Goal: Register for event/course

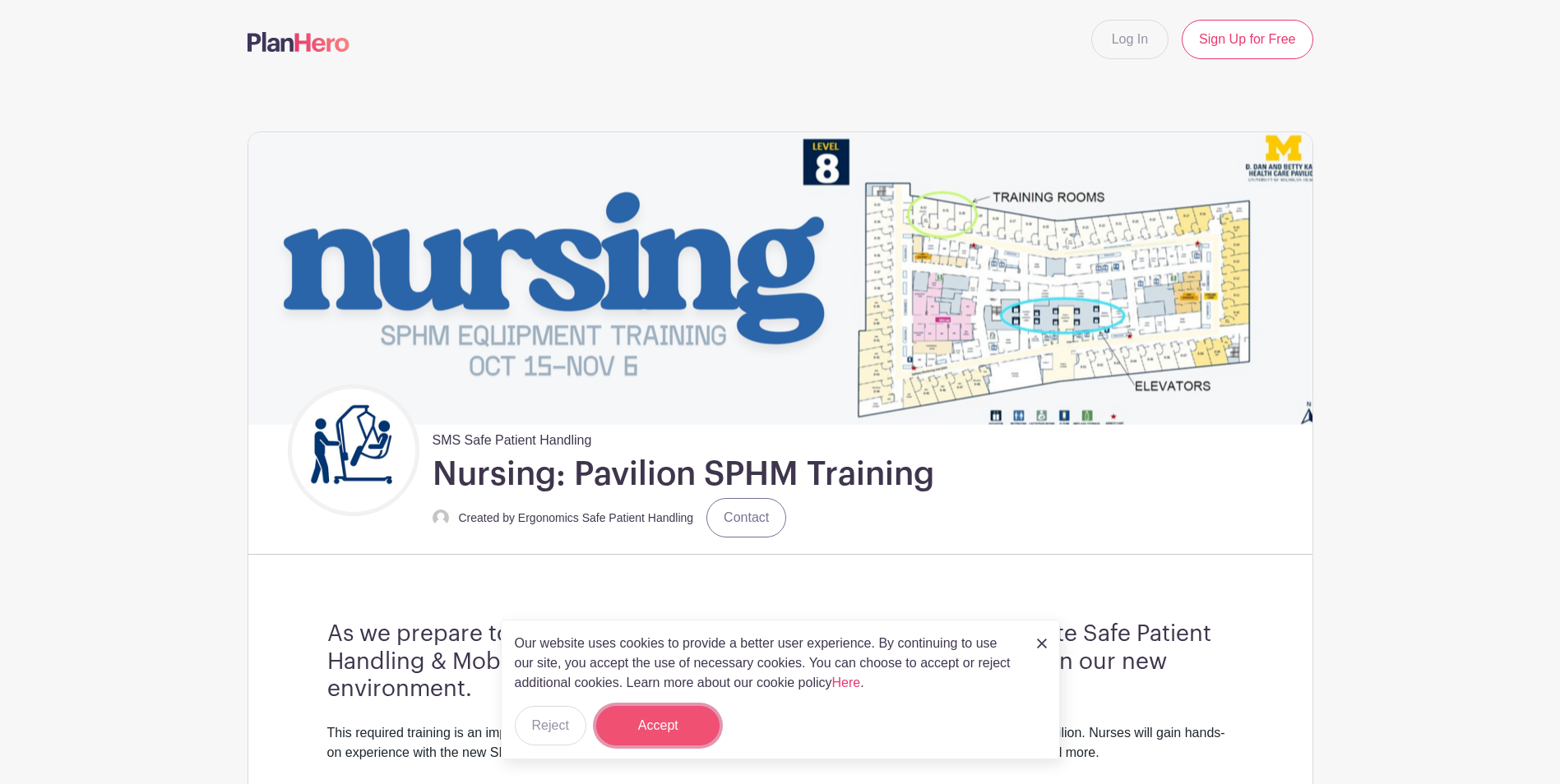
click at [687, 731] on button "Accept" at bounding box center [657, 726] width 123 height 39
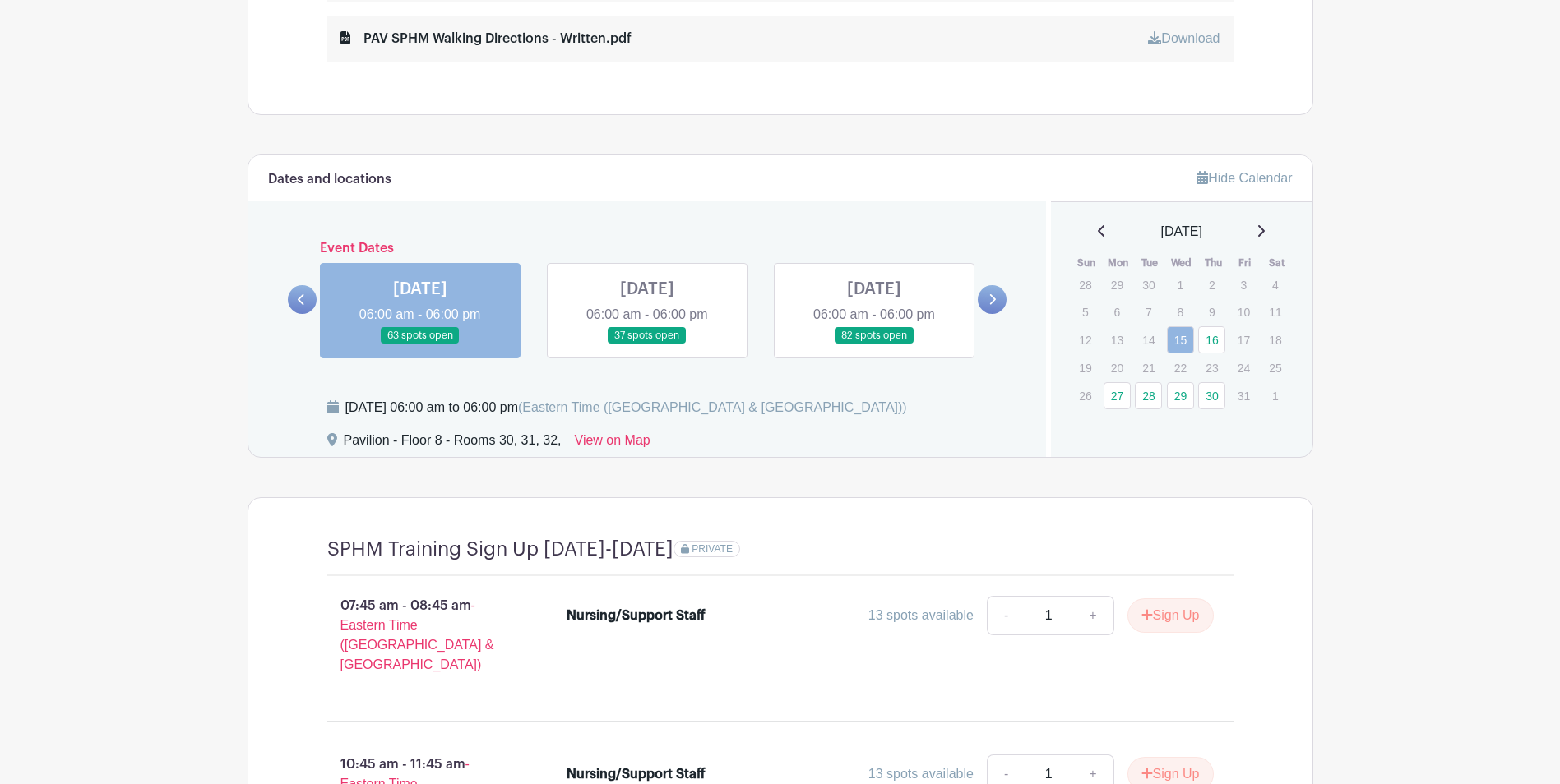
scroll to position [1125, 0]
click at [1265, 228] on icon at bounding box center [1261, 228] width 9 height 13
click at [1182, 315] on link "5" at bounding box center [1181, 312] width 27 height 27
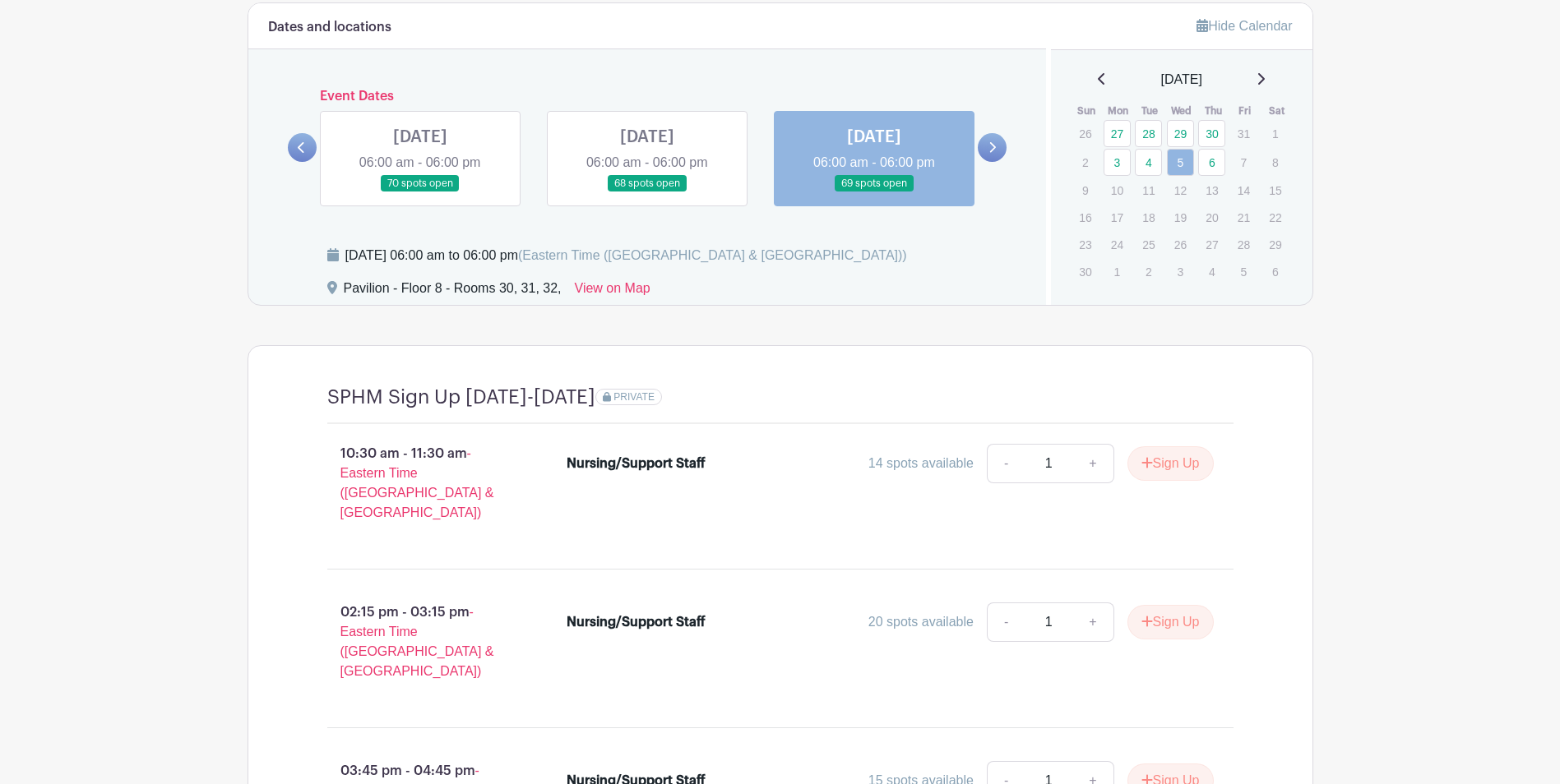
scroll to position [1259, 0]
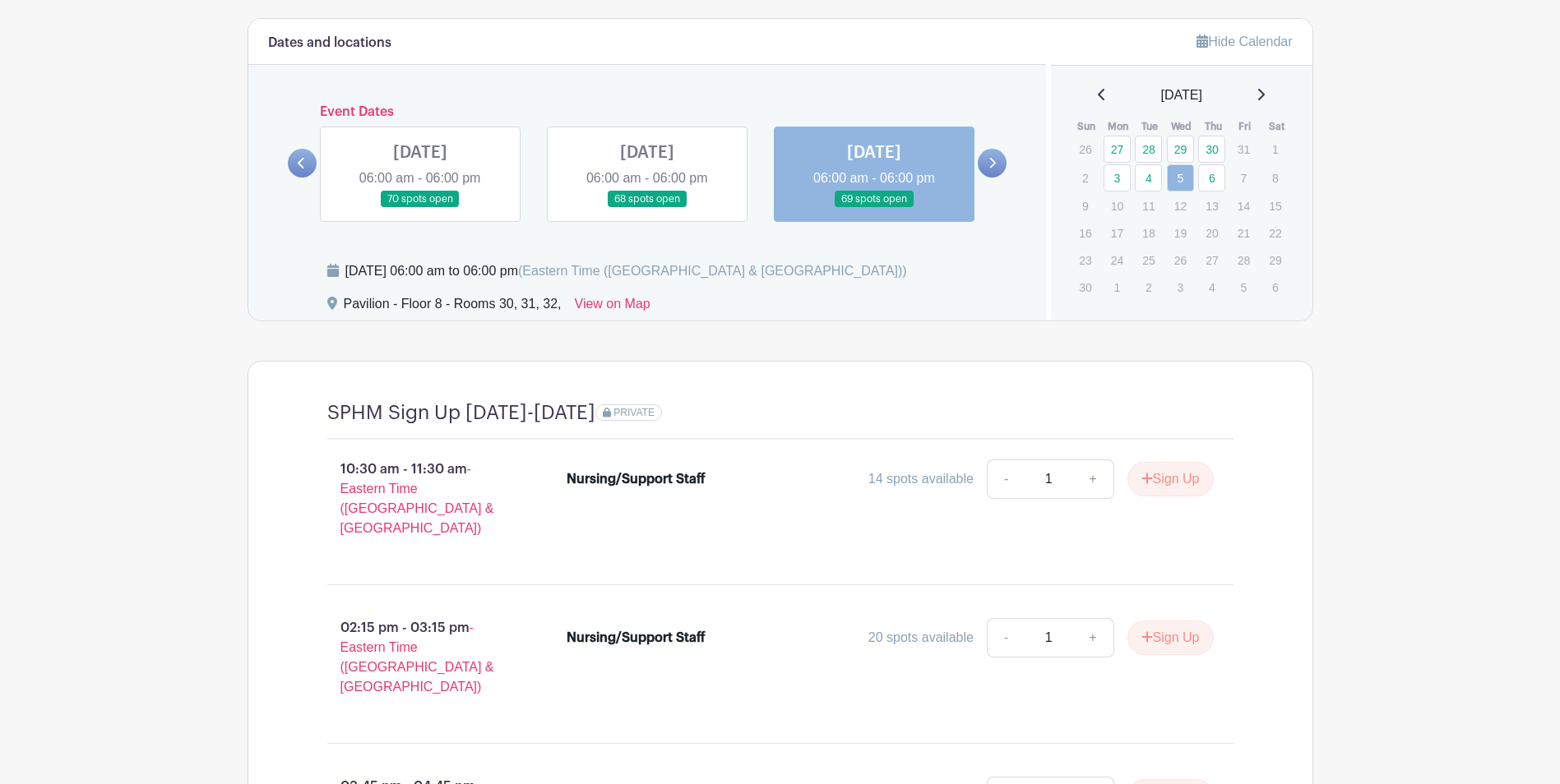
click at [874, 208] on link at bounding box center [874, 208] width 0 height 0
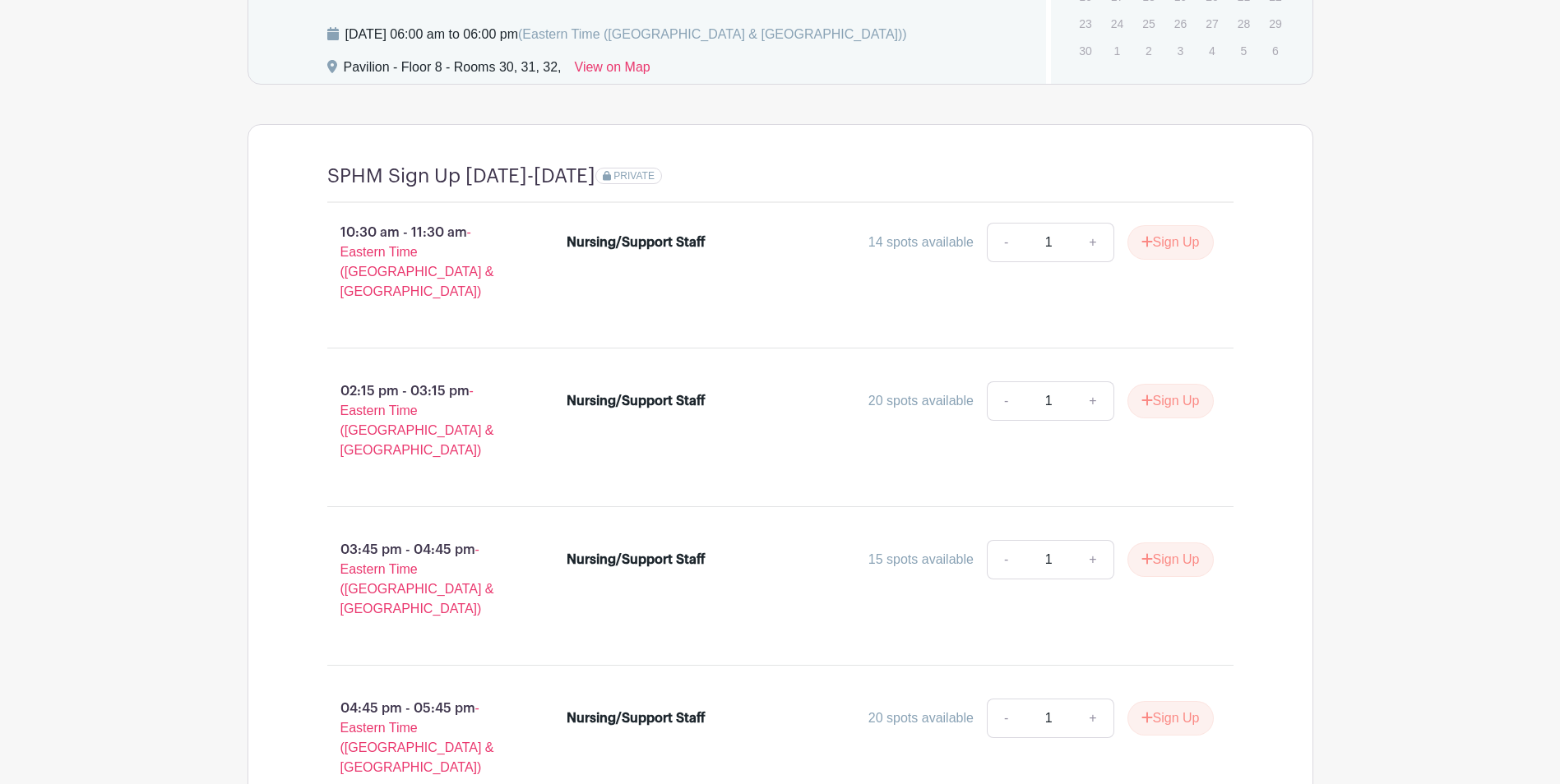
scroll to position [1284, 0]
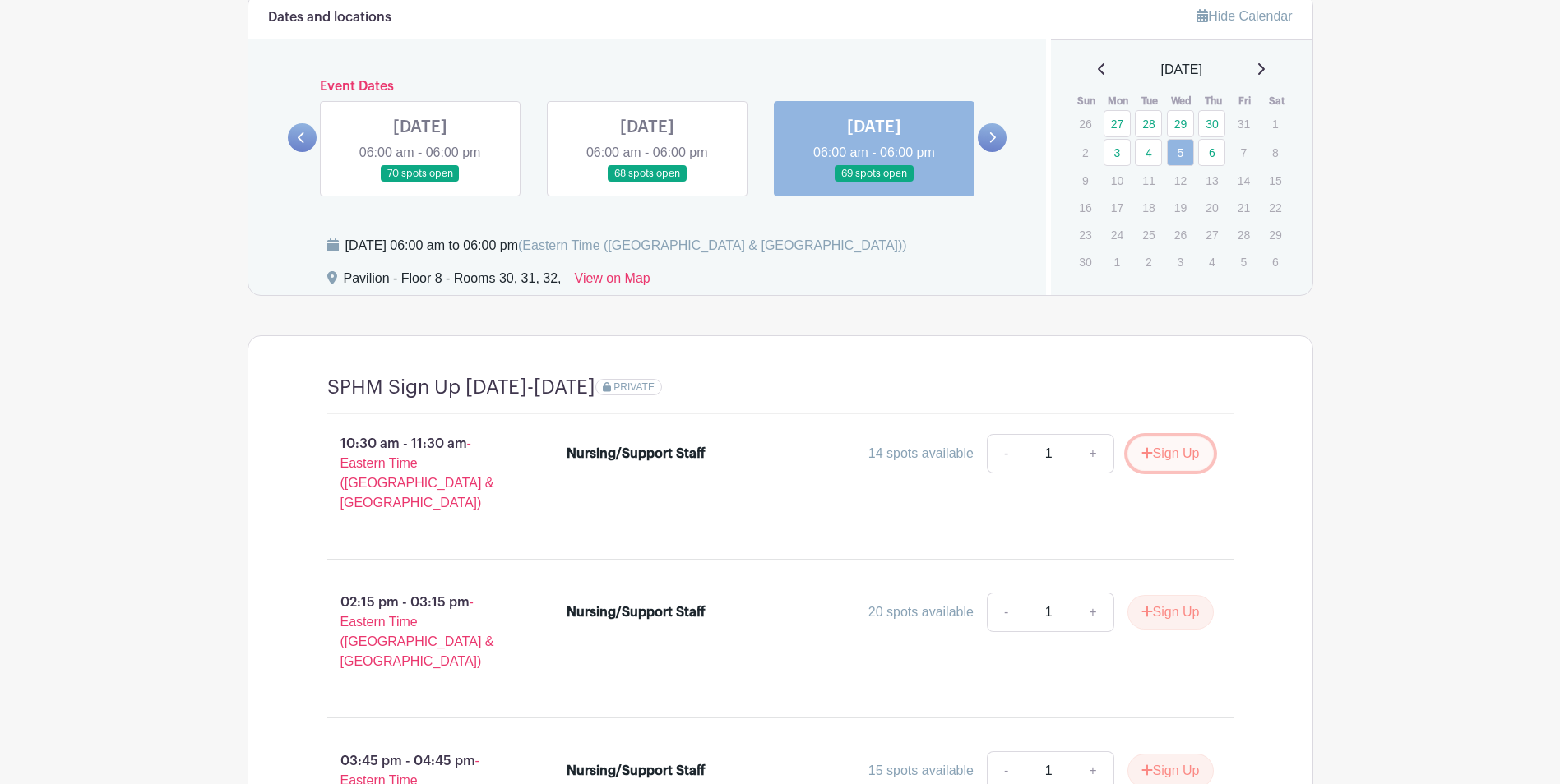
click at [1165, 453] on button "Sign Up" at bounding box center [1170, 454] width 86 height 34
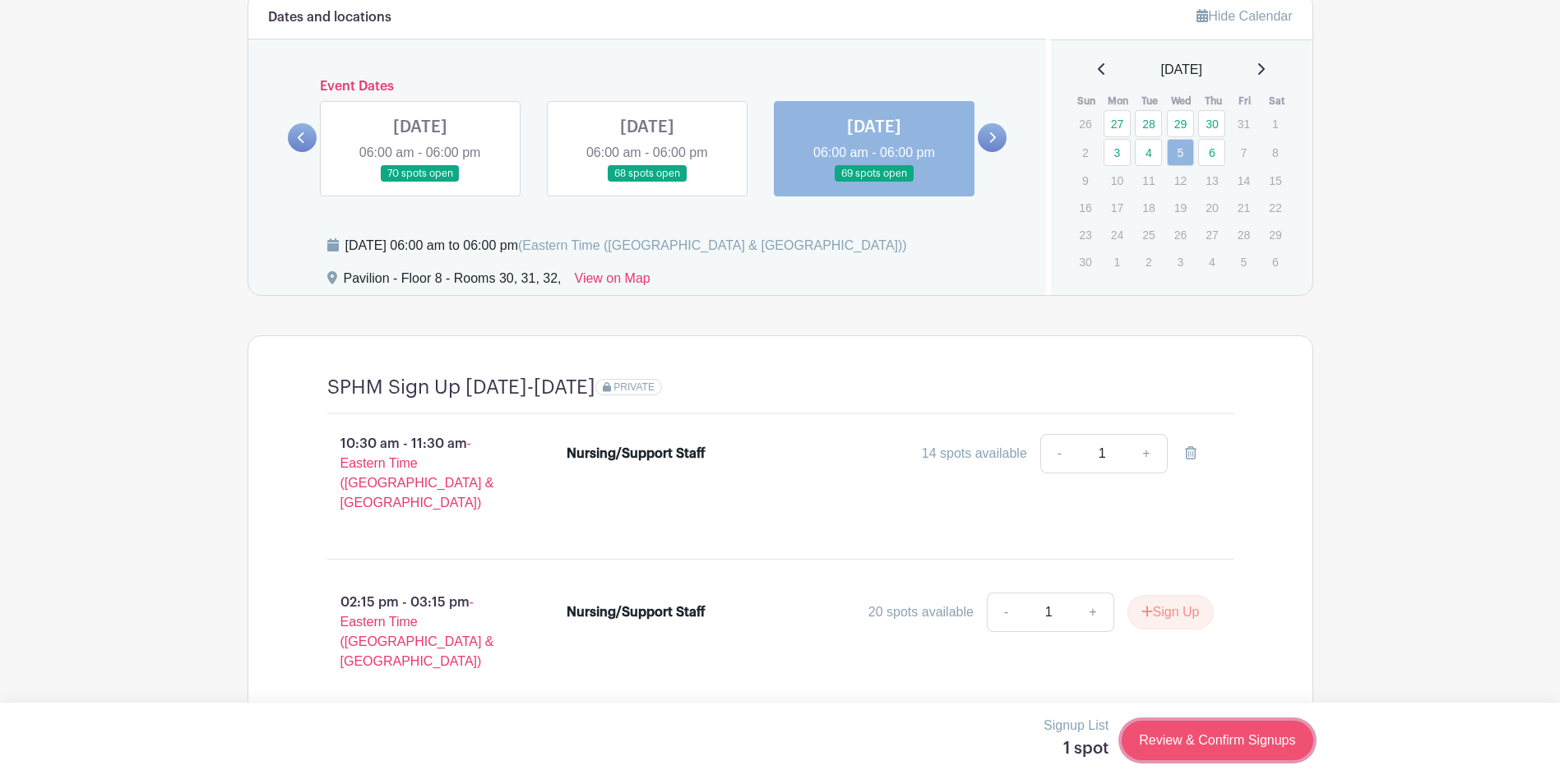
click at [1270, 735] on link "Review & Confirm Signups" at bounding box center [1217, 740] width 191 height 39
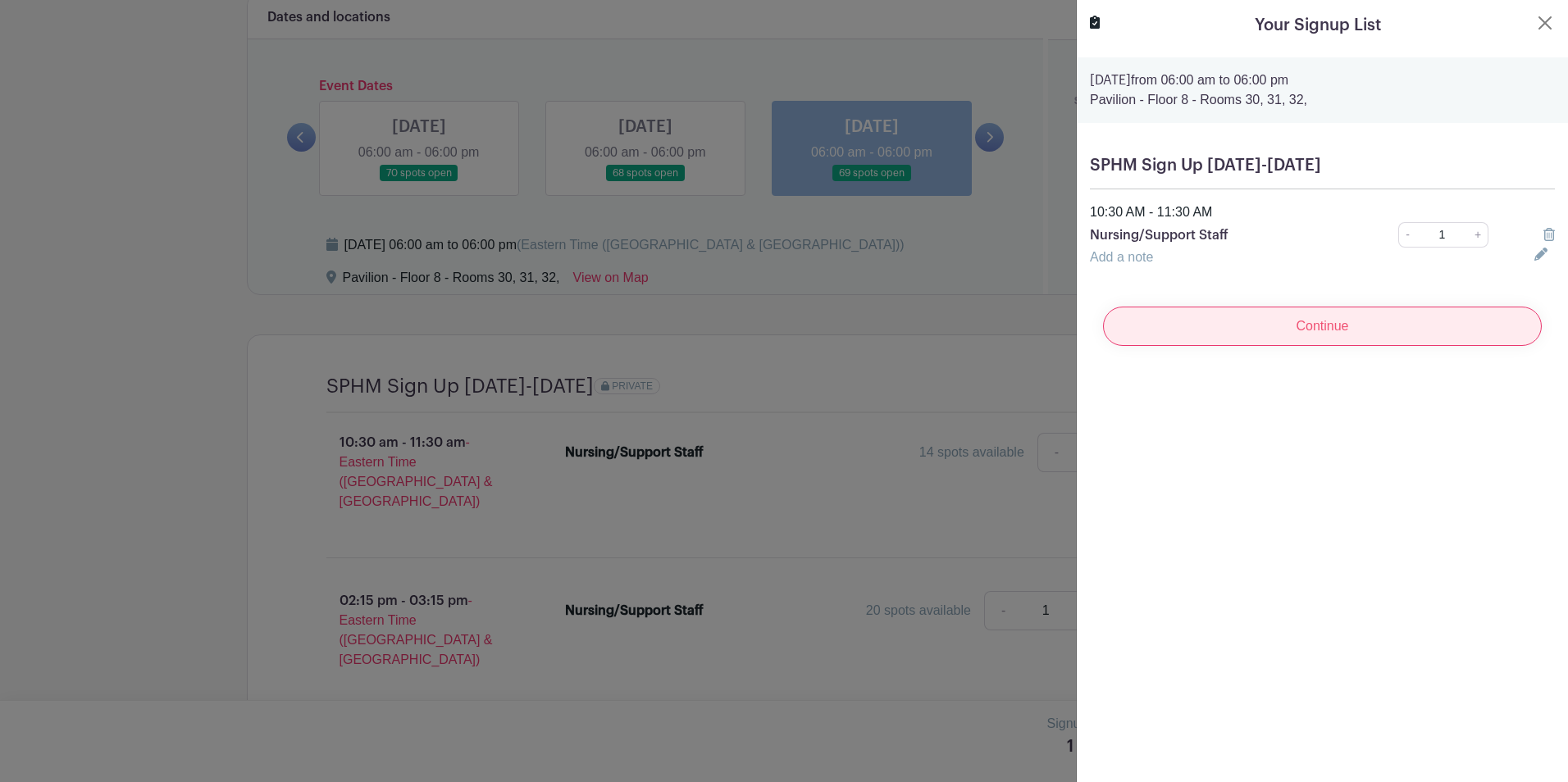
click at [1346, 328] on input "Continue" at bounding box center [1322, 326] width 439 height 39
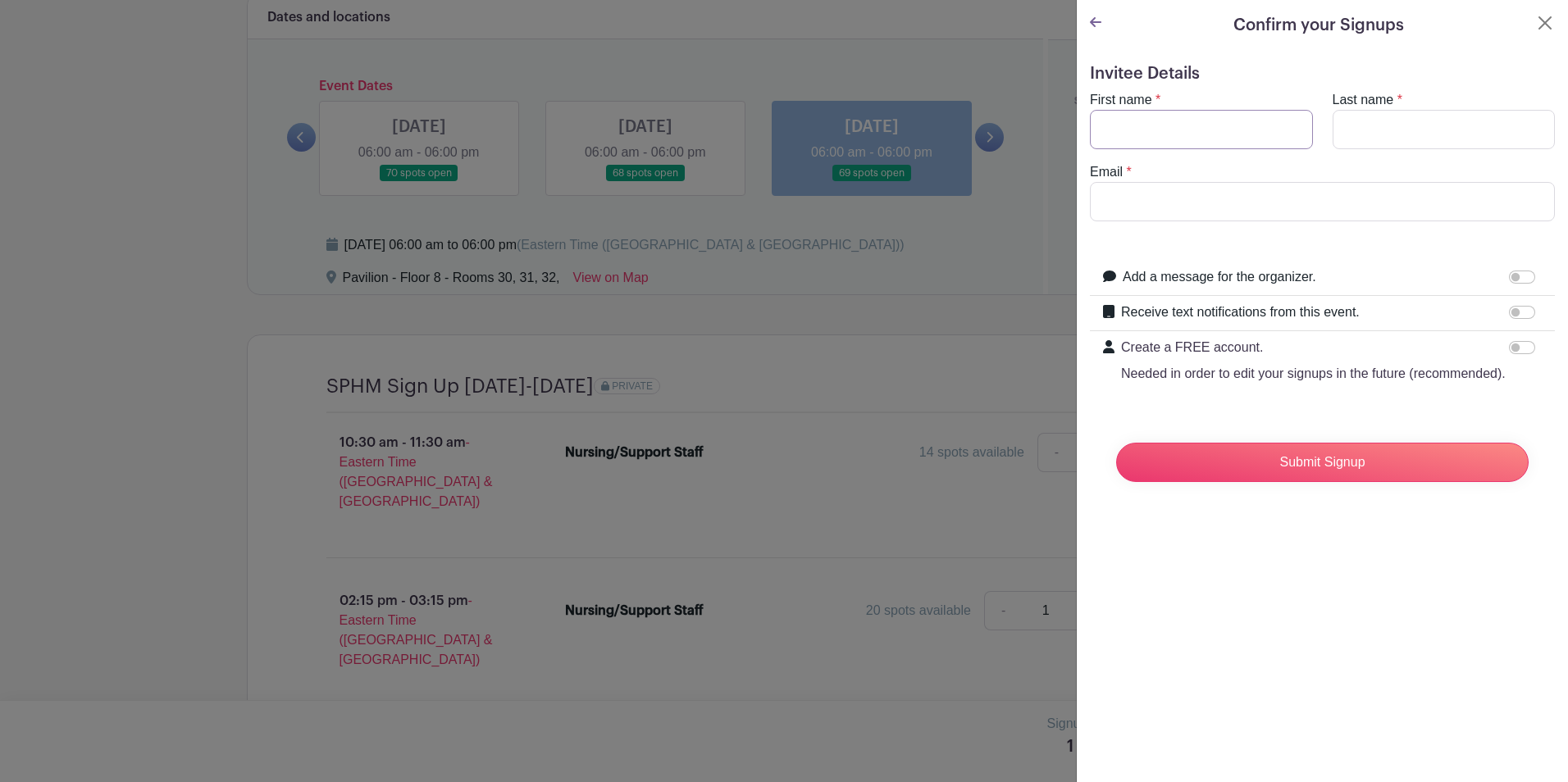
click at [1165, 134] on input "First name" at bounding box center [1201, 129] width 223 height 39
type input "[PERSON_NAME]"
click at [1356, 133] on input "Last name" at bounding box center [1444, 129] width 223 height 39
type input "[PERSON_NAME]"
click at [1195, 210] on input "Email" at bounding box center [1322, 201] width 465 height 39
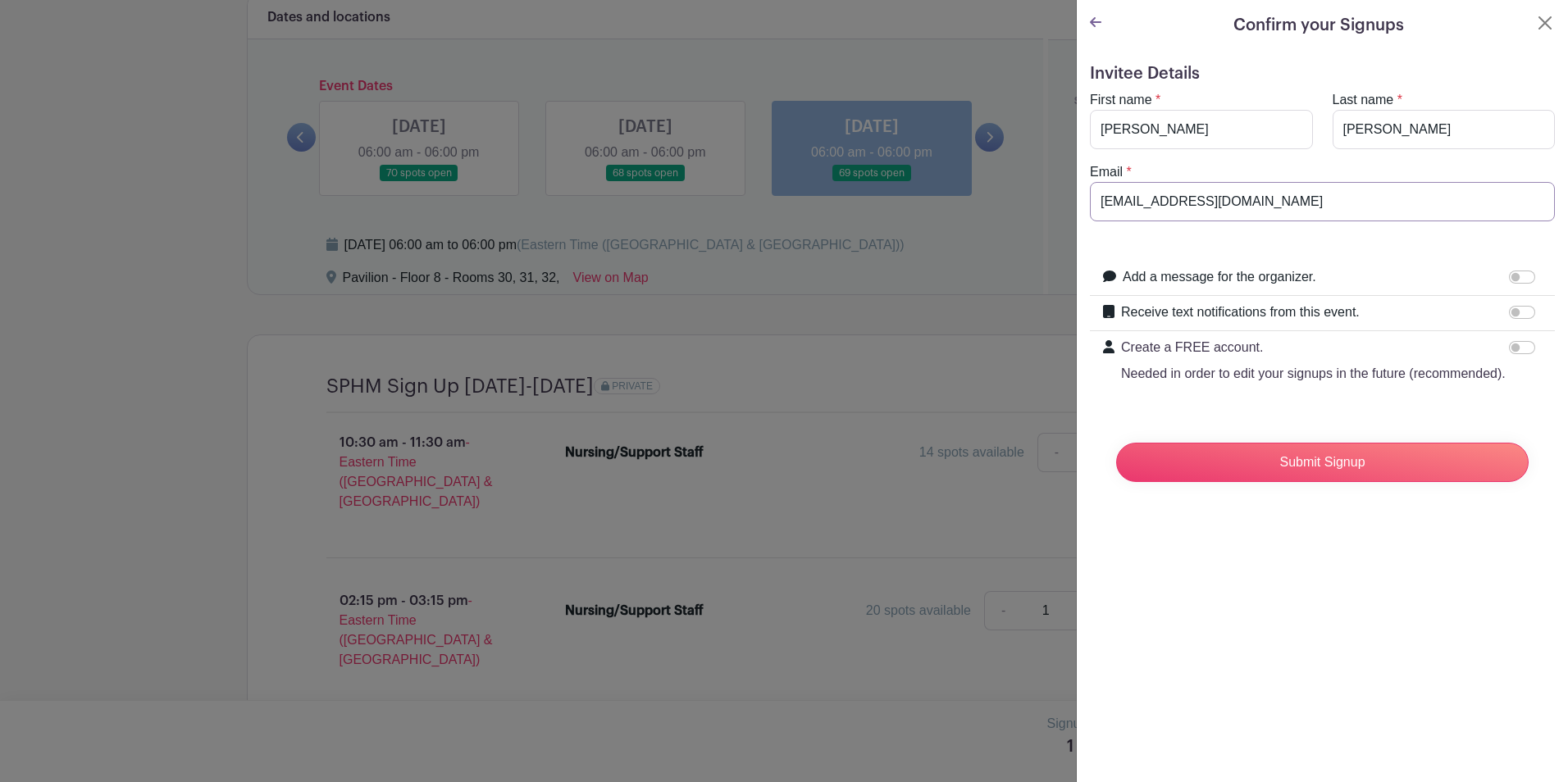
click at [1110, 204] on input "[EMAIL_ADDRESS][DOMAIN_NAME]" at bounding box center [1322, 201] width 465 height 39
type input "[PERSON_NAME][EMAIL_ADDRESS][DOMAIN_NAME]"
click at [1336, 482] on input "Submit Signup" at bounding box center [1322, 462] width 412 height 39
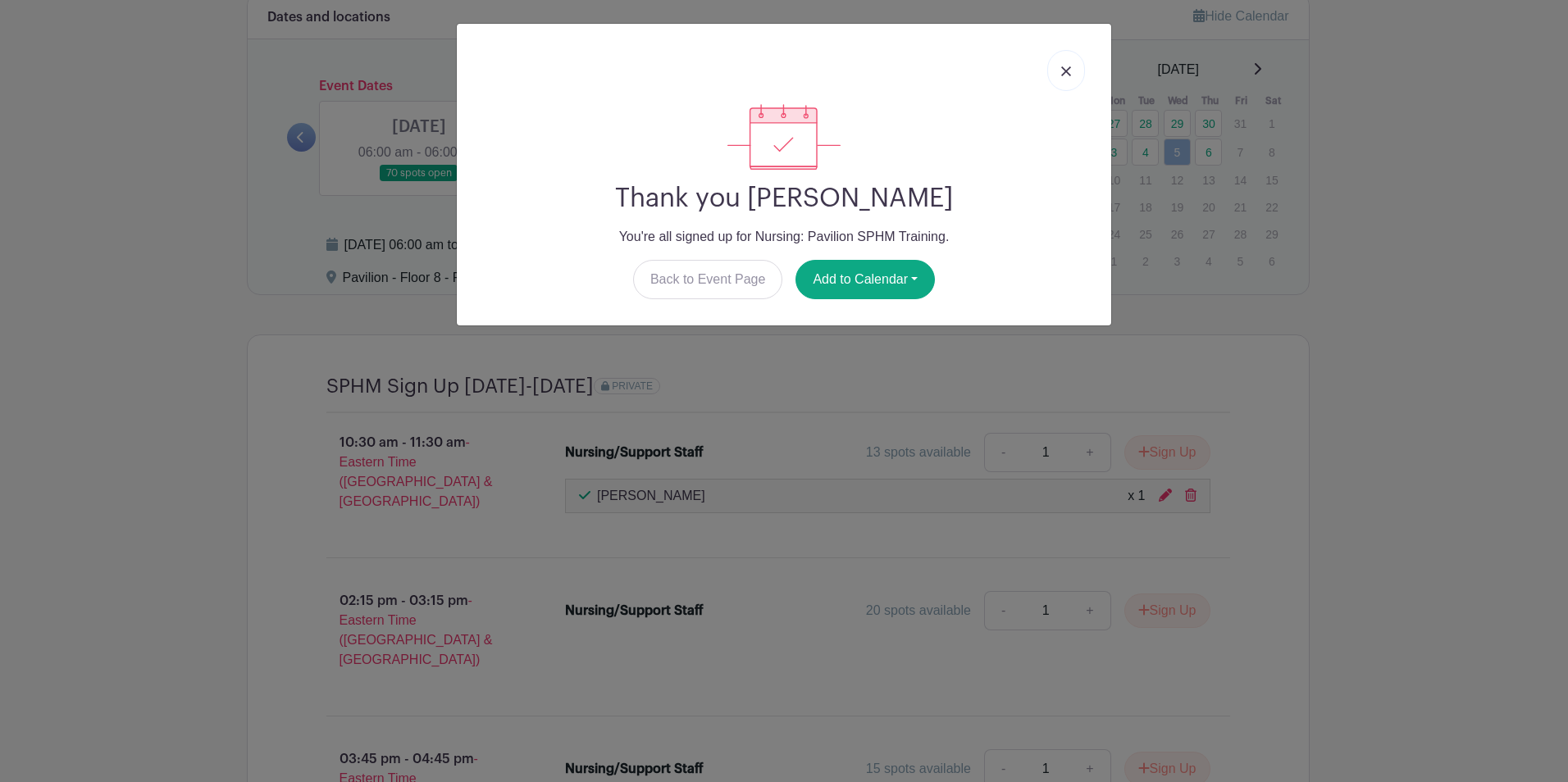
click at [1071, 67] on img at bounding box center [1066, 71] width 10 height 10
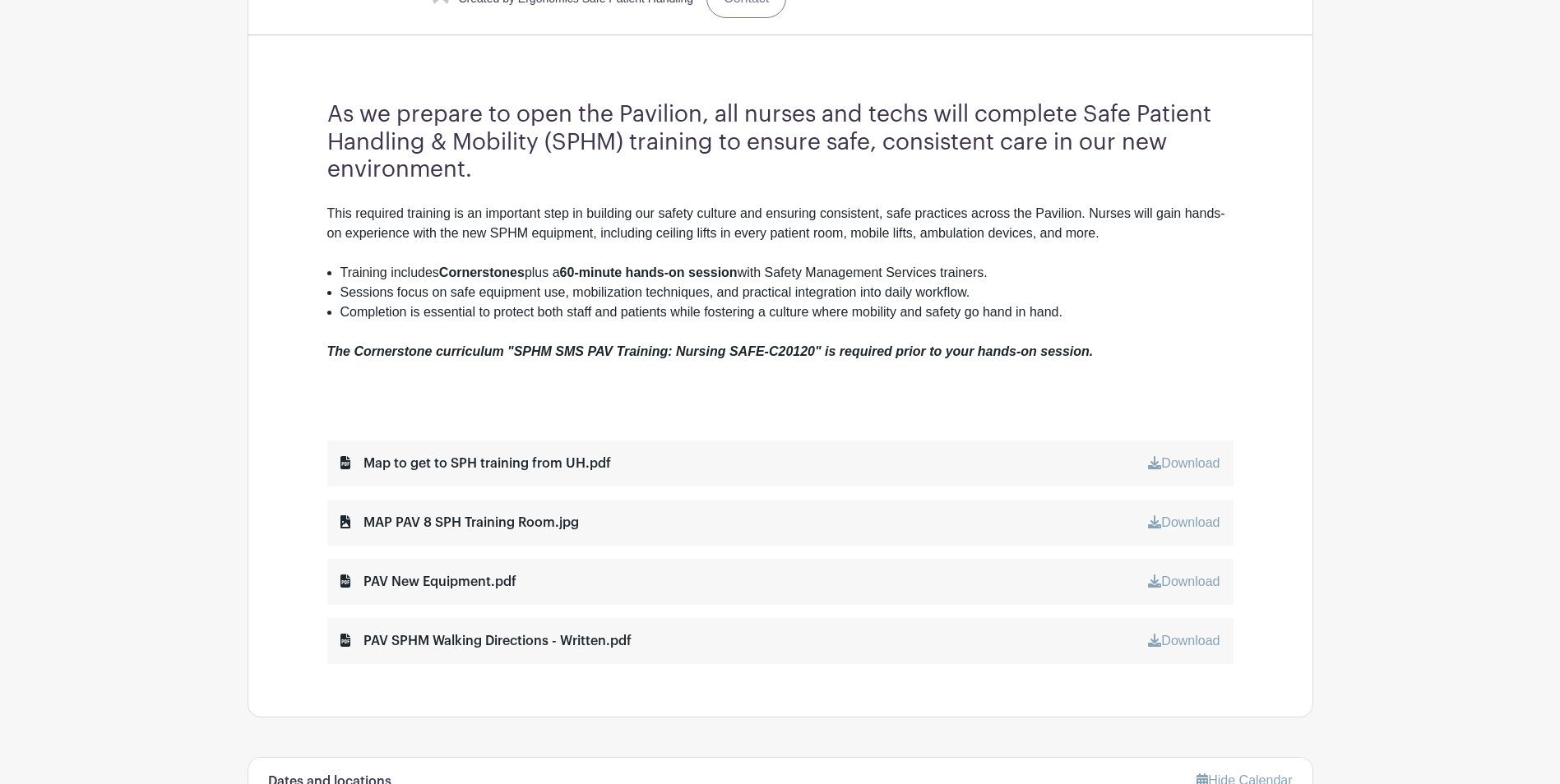
scroll to position [717, 0]
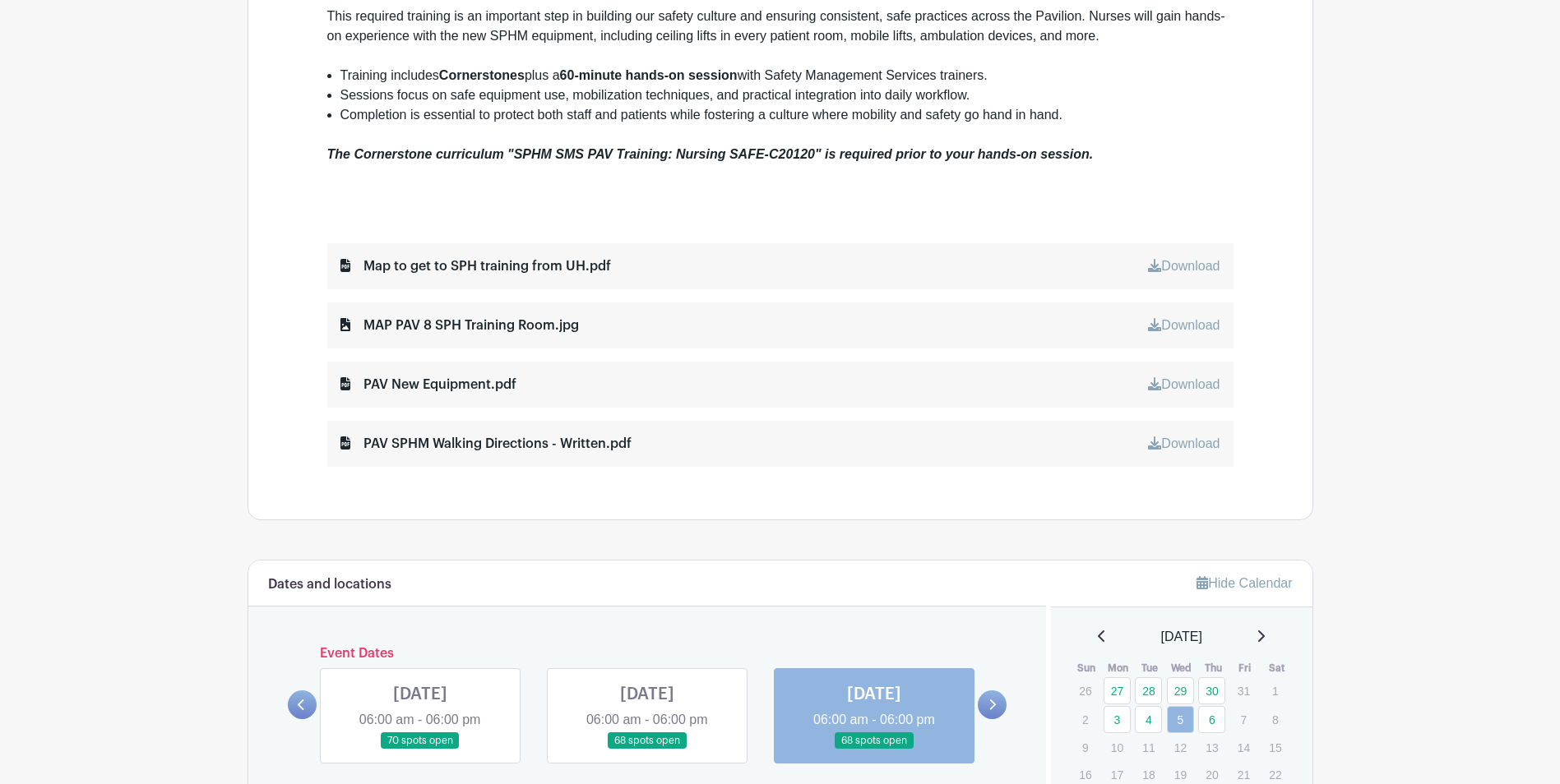
click at [1184, 446] on link "Download" at bounding box center [1184, 443] width 72 height 14
click at [1193, 266] on link "Download" at bounding box center [1184, 265] width 72 height 14
click at [1179, 264] on link "Download" at bounding box center [1184, 265] width 72 height 14
click at [1186, 322] on link "Download" at bounding box center [1184, 325] width 72 height 14
drag, startPoint x: 1400, startPoint y: 404, endPoint x: 1398, endPoint y: 389, distance: 15.1
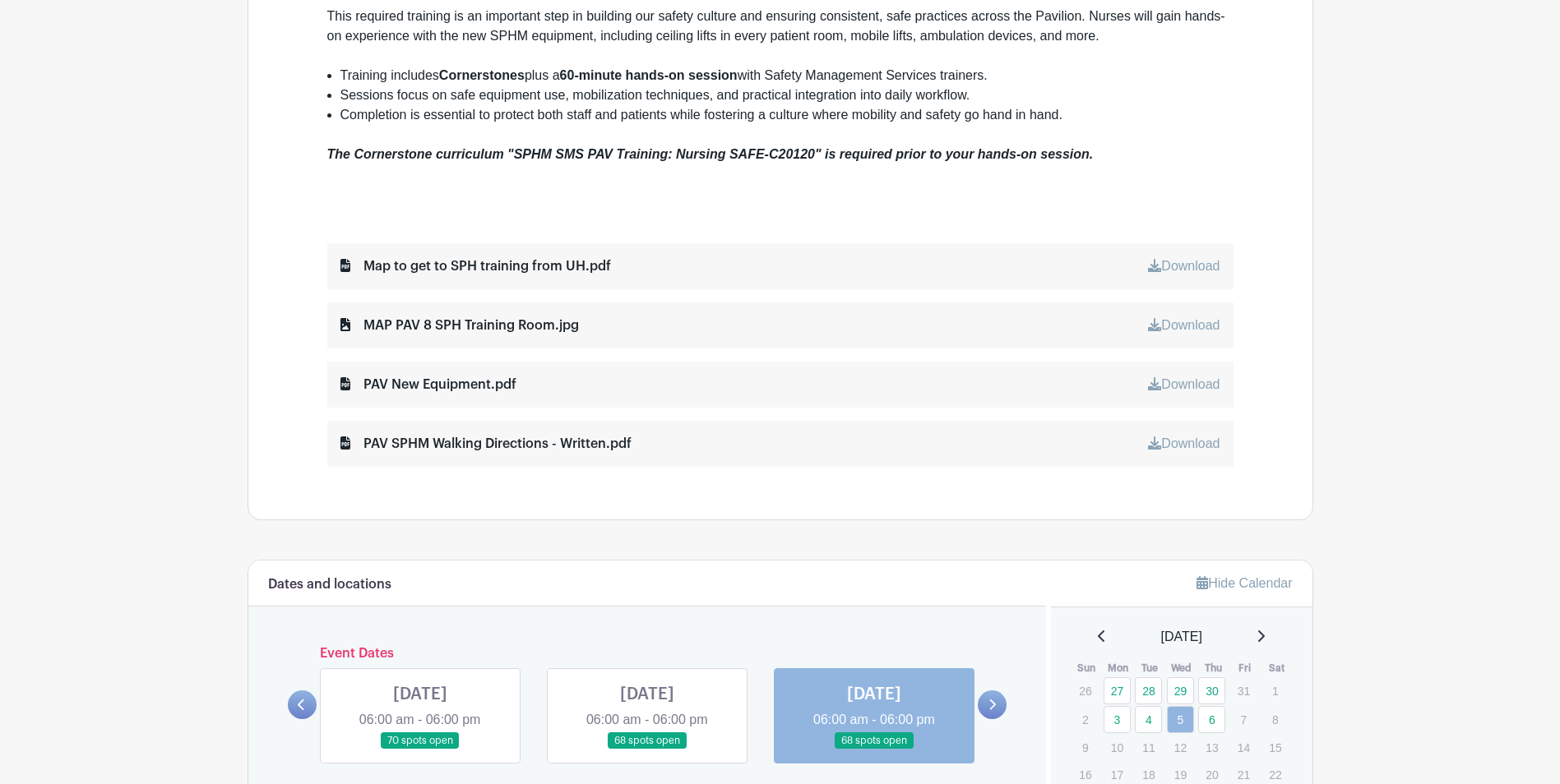
click at [1400, 404] on main "Log In Sign Up for Free SMS Safe Patient Handling Nursing: Pavilion SPHM Traini…" at bounding box center [780, 520] width 1560 height 2476
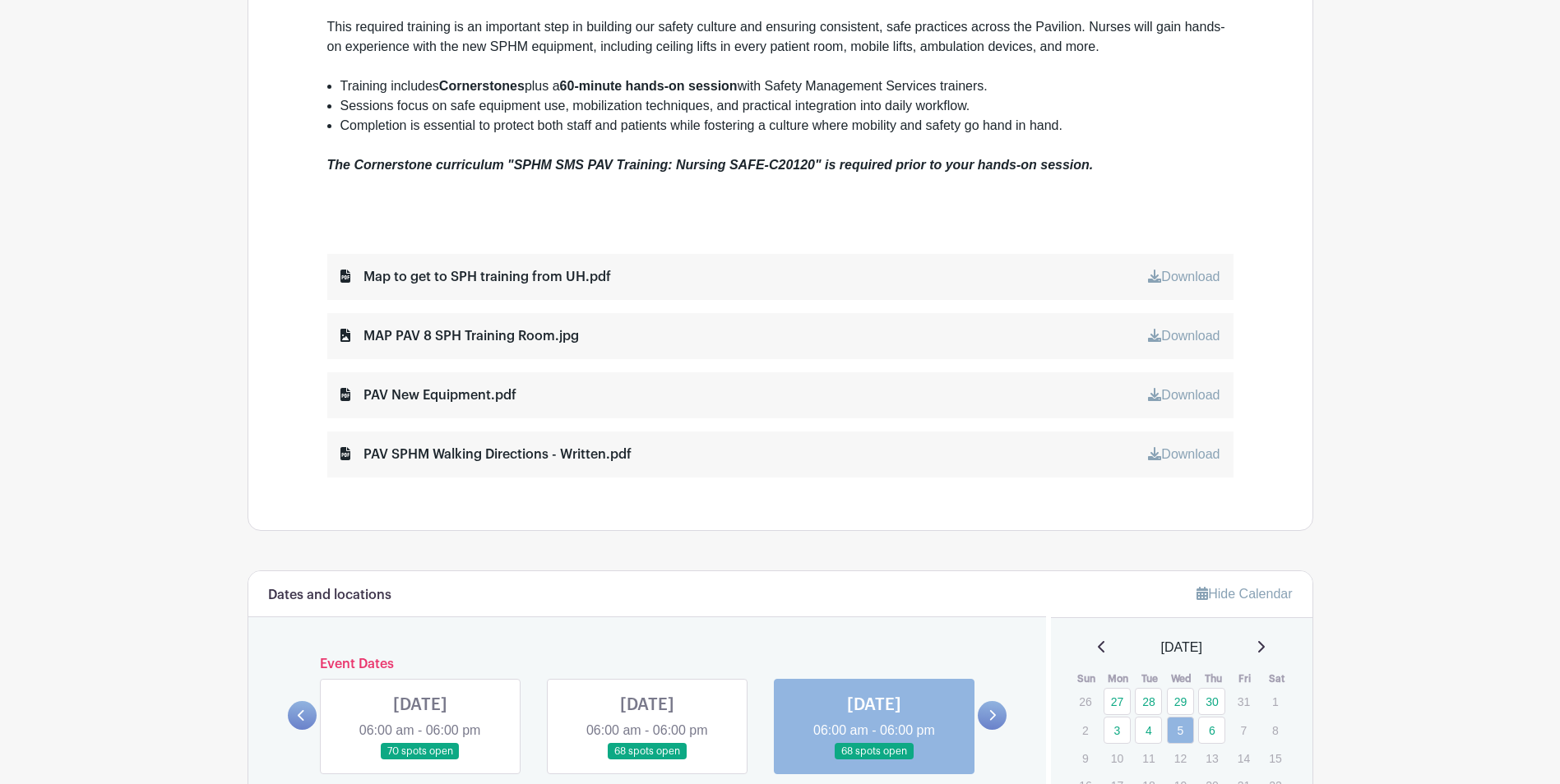
scroll to position [701, 0]
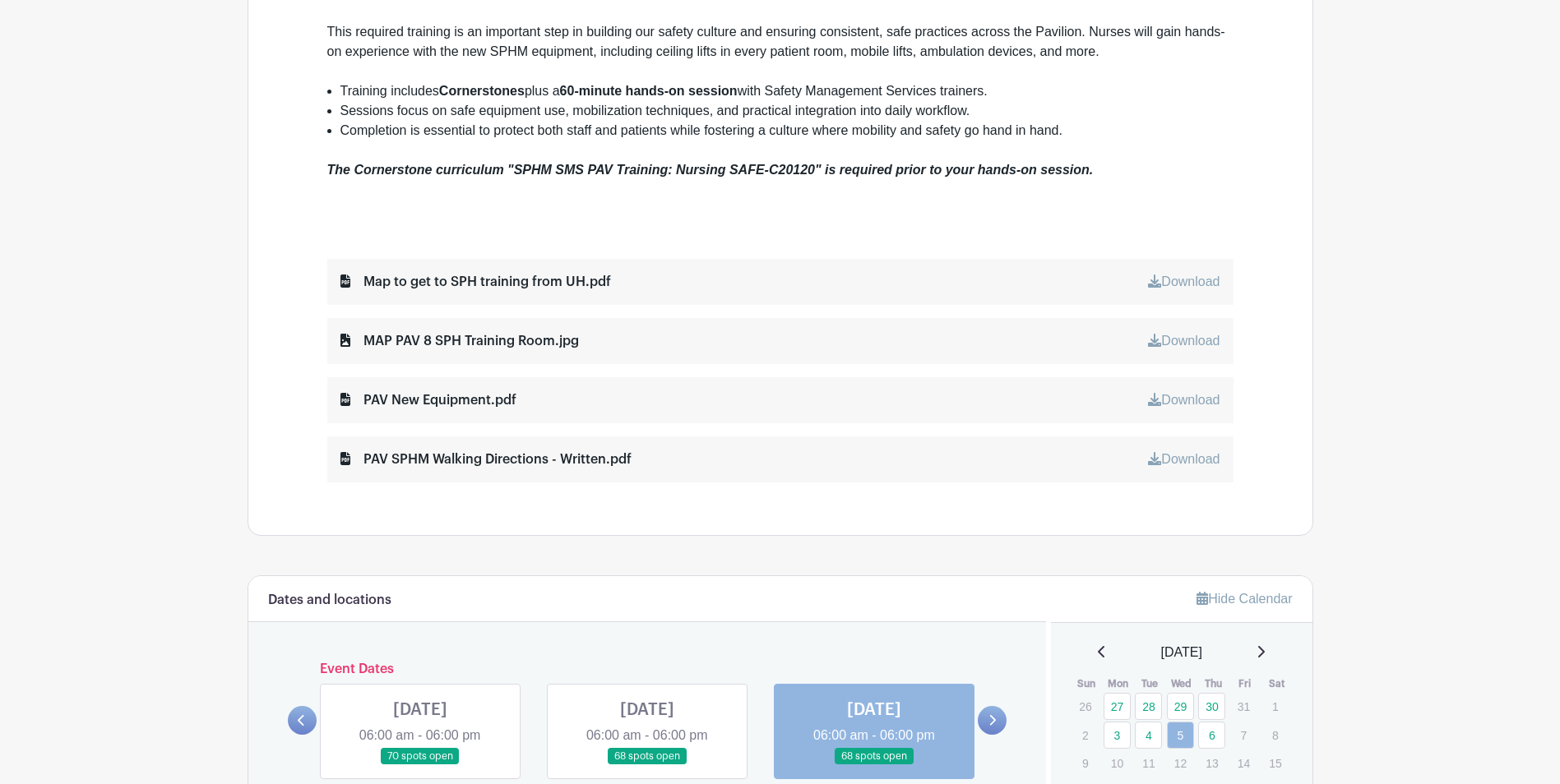
click at [1197, 331] on div "Download" at bounding box center [1184, 341] width 72 height 20
click at [1191, 340] on link "Download" at bounding box center [1184, 341] width 72 height 14
click at [1411, 458] on main "Log In Sign Up for Free SMS Safe Patient Handling Nursing: Pavilion SPHM Traini…" at bounding box center [780, 537] width 1560 height 2476
